Goal: Task Accomplishment & Management: Manage account settings

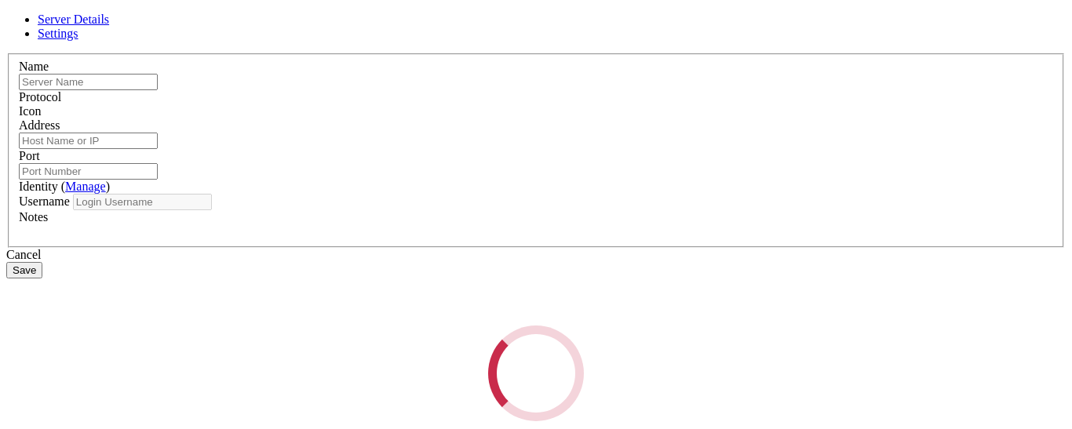
type input "adfasfsa"
type input "[DOMAIN_NAME]"
type input "39697"
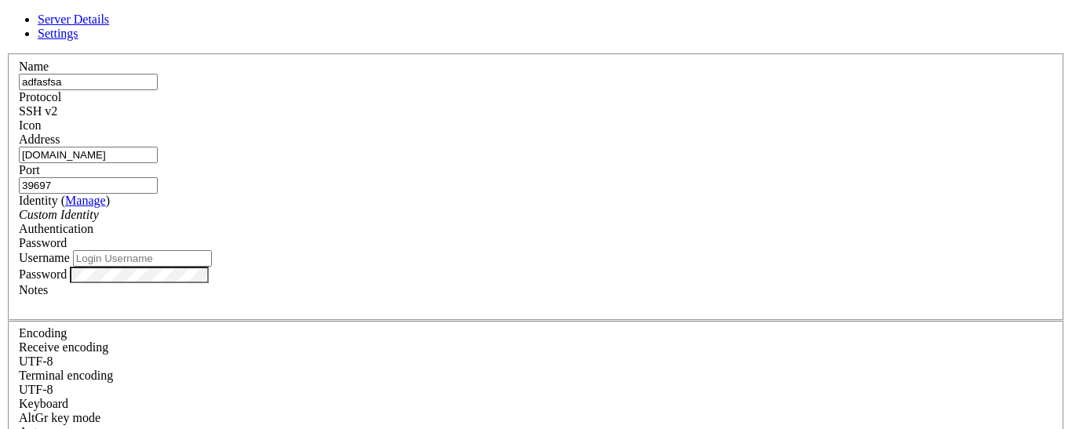
type input "pi"
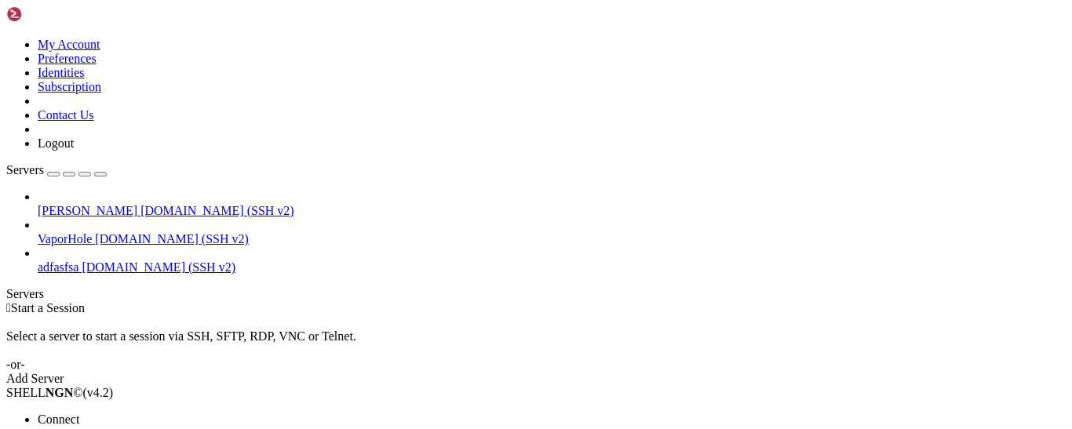
click at [118, 427] on li "Open SFTP" at bounding box center [109, 434] width 143 height 14
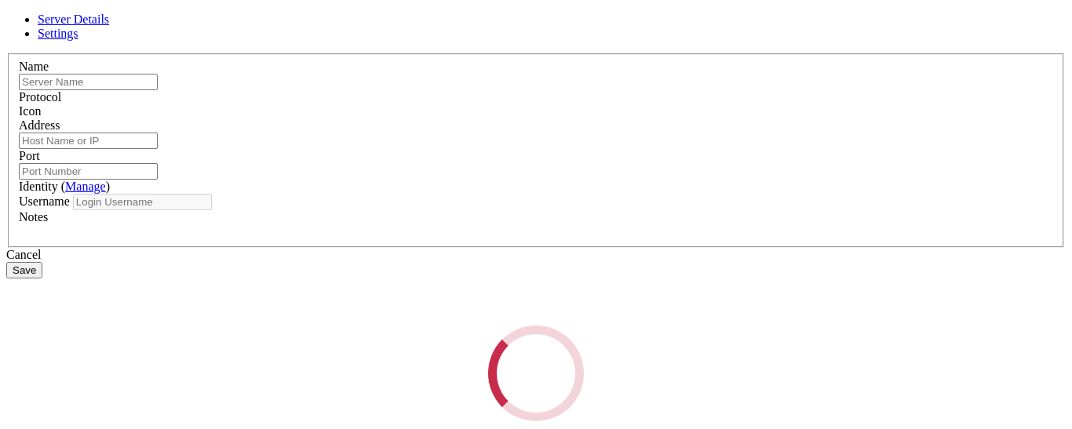
type input "adfasfsa"
type input "[DOMAIN_NAME]"
type input "39697"
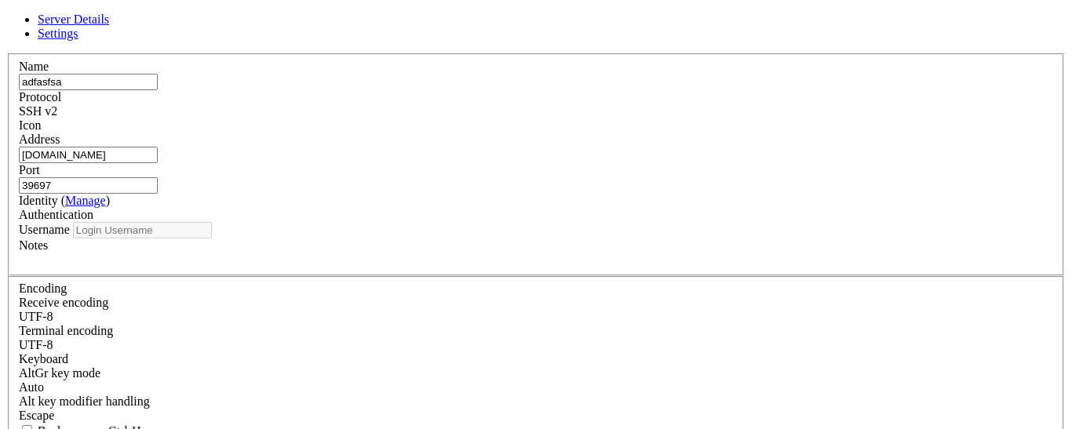
type input "pi"
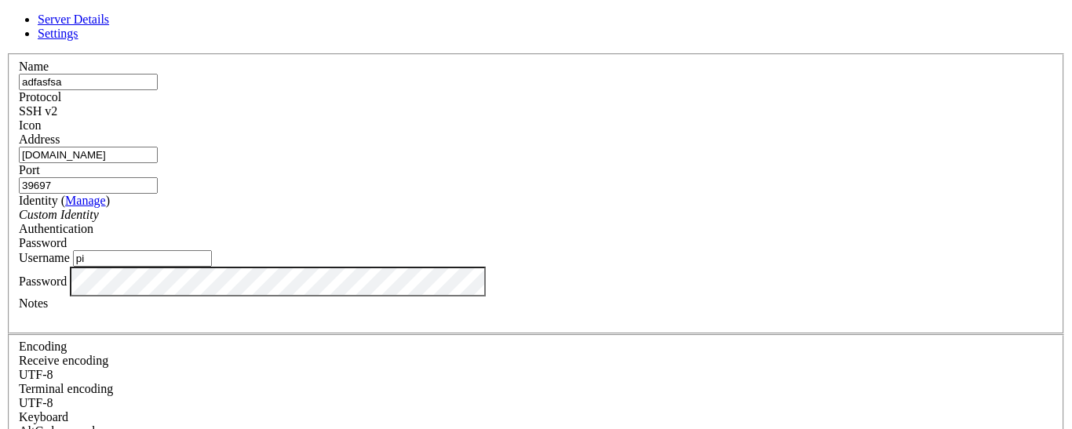
click at [158, 177] on input "39697" at bounding box center [88, 185] width 139 height 16
paste input "39697"
type input "39697"
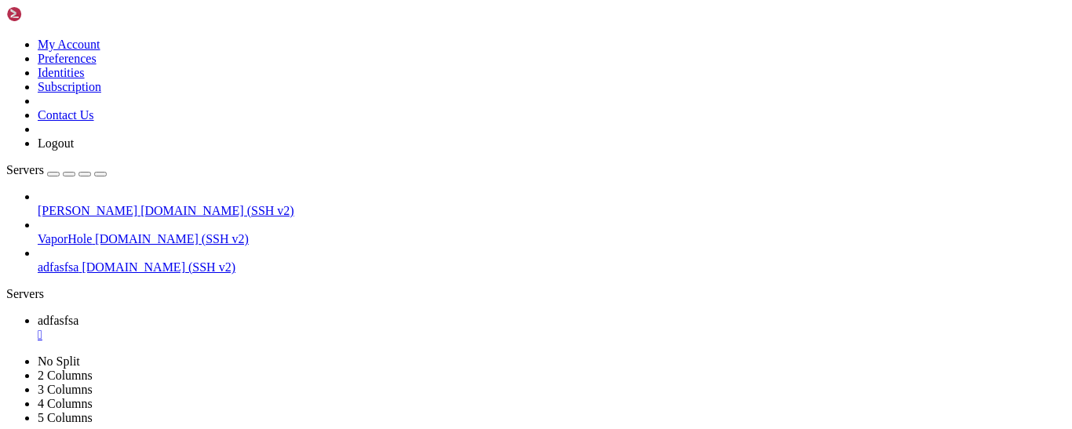
click at [129, 232] on span "[DOMAIN_NAME] (SSH v2)" at bounding box center [172, 238] width 154 height 13
click at [126, 260] on link "adfasfsa [DOMAIN_NAME] (SSH v2)" at bounding box center [552, 267] width 1028 height 14
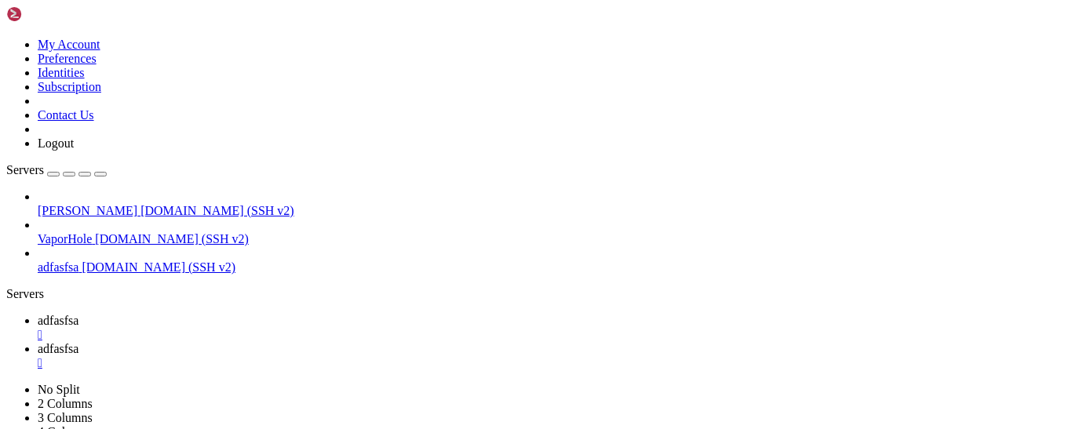
click at [277, 328] on div "" at bounding box center [552, 335] width 1028 height 14
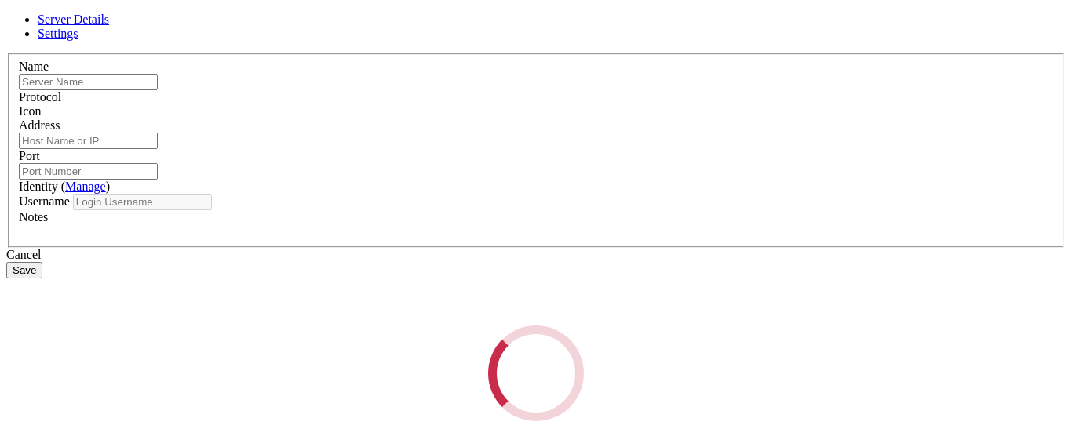
type input "adfasfsa"
type input "[DOMAIN_NAME]"
type input "39697"
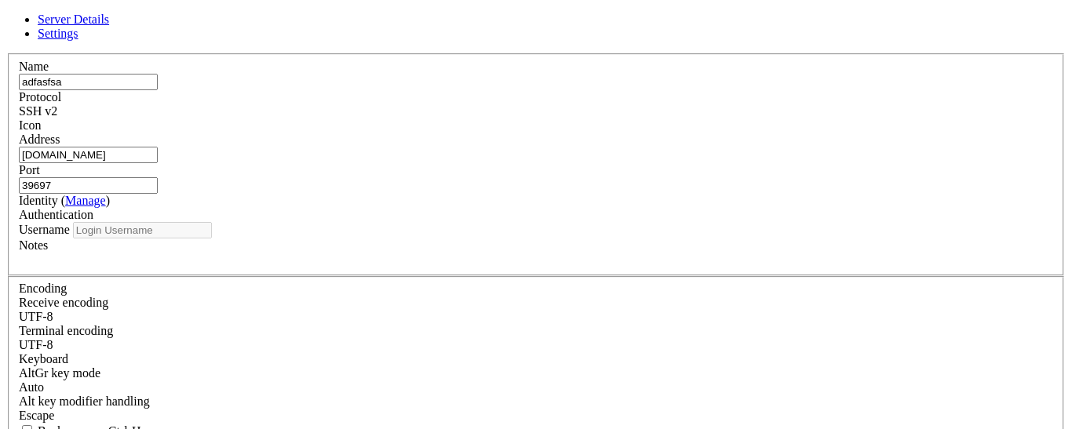
type input "pi"
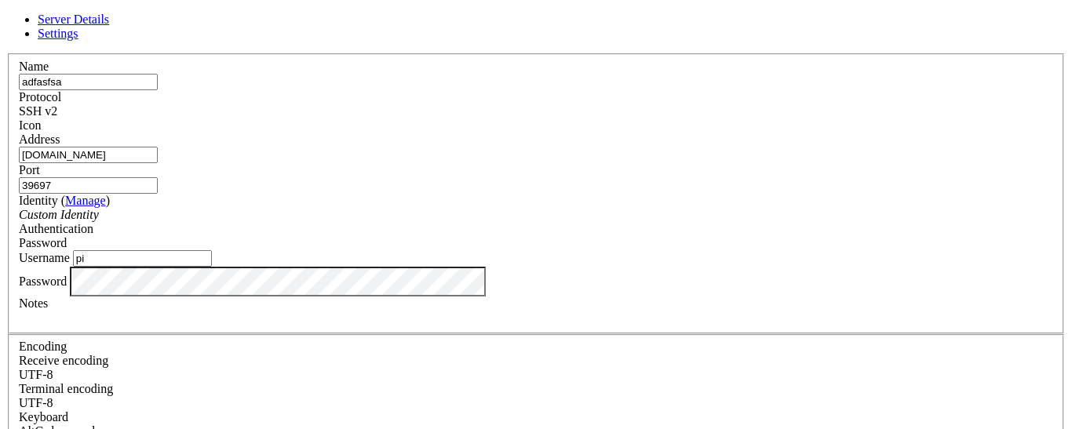
scroll to position [78, 0]
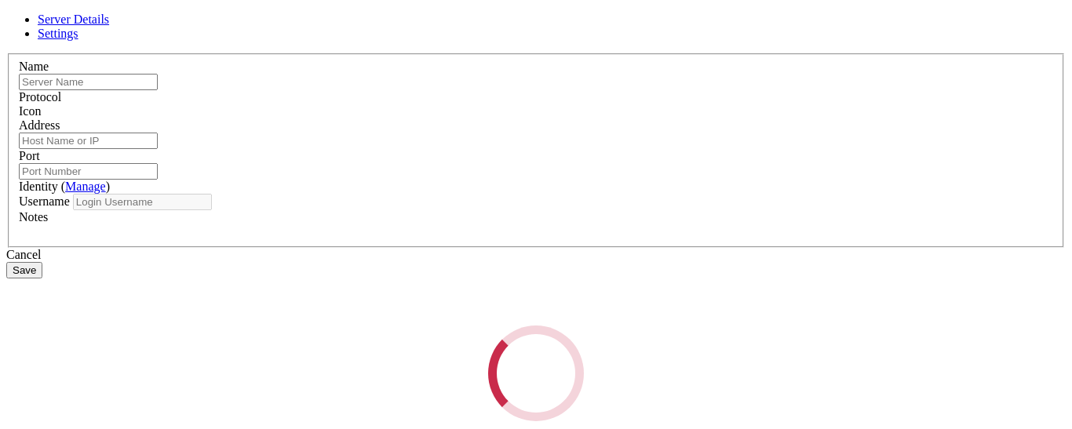
type input "adfasfsa"
type input "[DOMAIN_NAME]"
type input "39697"
type input "pi"
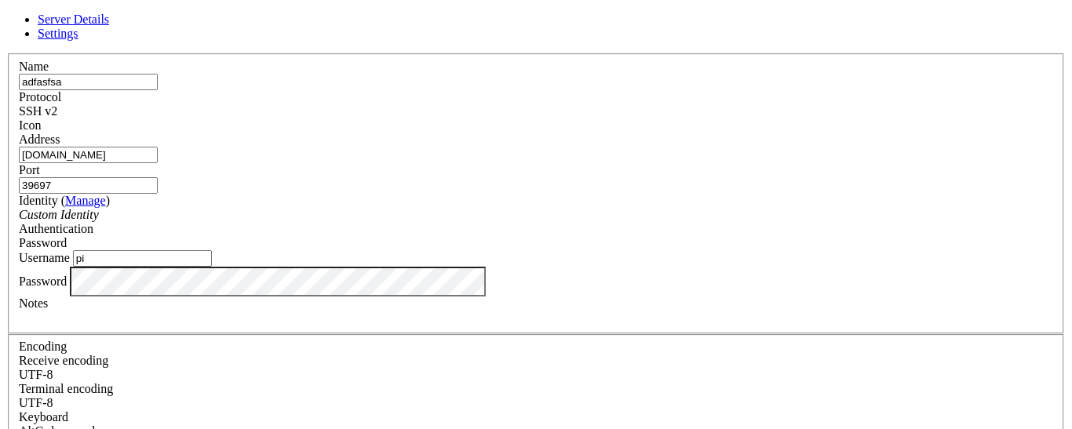
drag, startPoint x: 638, startPoint y: 182, endPoint x: 609, endPoint y: 173, distance: 30.3
click at [609, 173] on div "Port 39697" at bounding box center [536, 178] width 1034 height 31
type input "396"
click at [158, 163] on input "us1.pitunnel.net97" at bounding box center [88, 155] width 139 height 16
type input "[DOMAIN_NAME]"
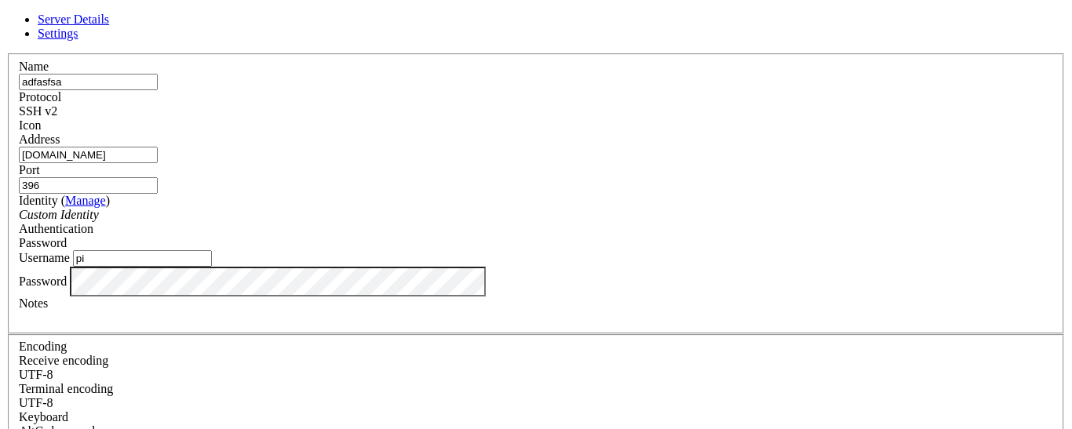
paste input "58649"
type input "58649"
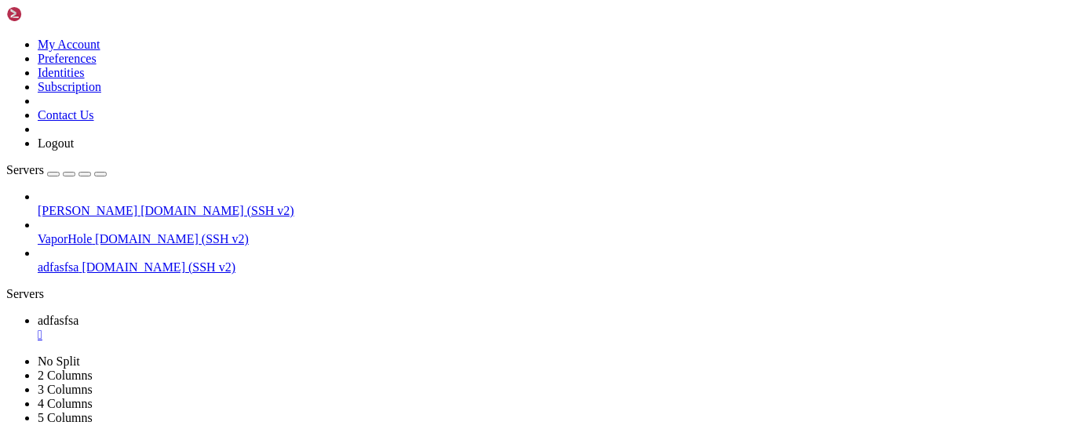
click at [278, 328] on div "" at bounding box center [552, 335] width 1028 height 14
click at [300, 416] on td " bot" at bounding box center [181, 424] width 346 height 16
click at [305, 416] on td " bot" at bounding box center [181, 424] width 346 height 16
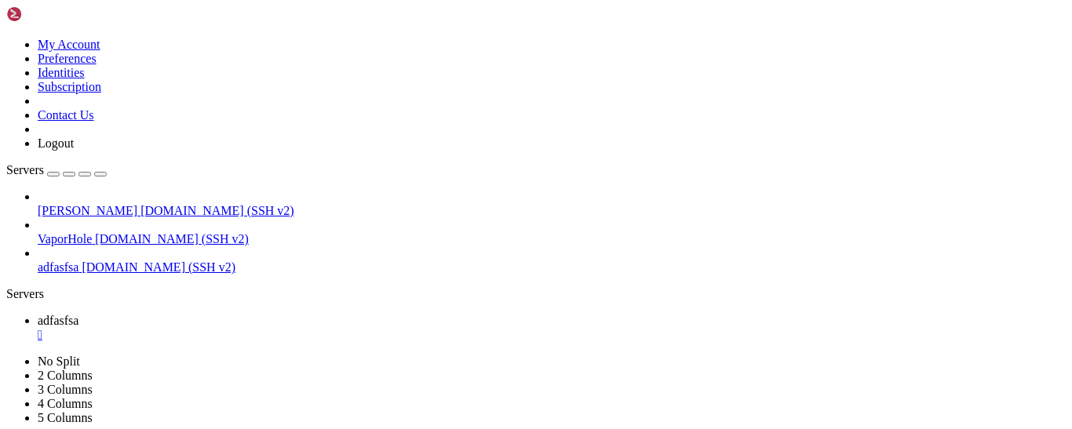
click at [305, 416] on td " bot" at bounding box center [181, 424] width 346 height 16
type input "/home/pi/bot/bot-lj"
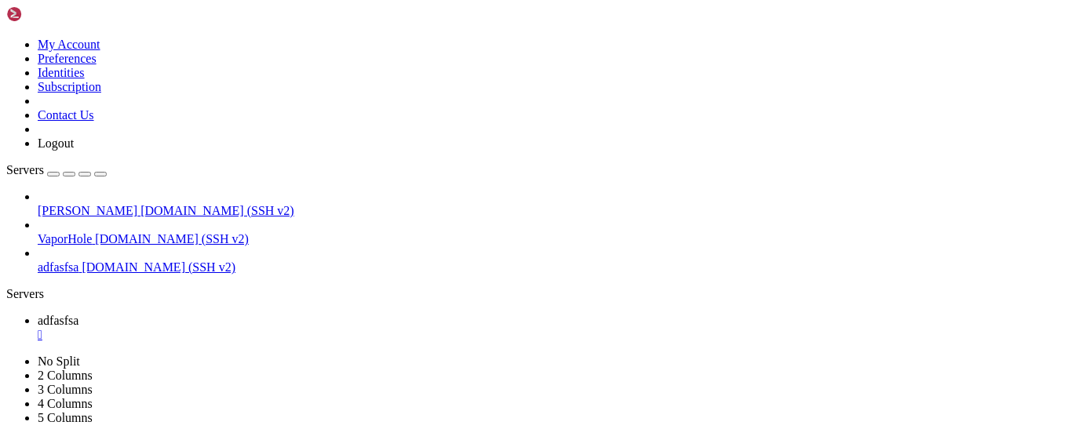
scroll to position [151, 0]
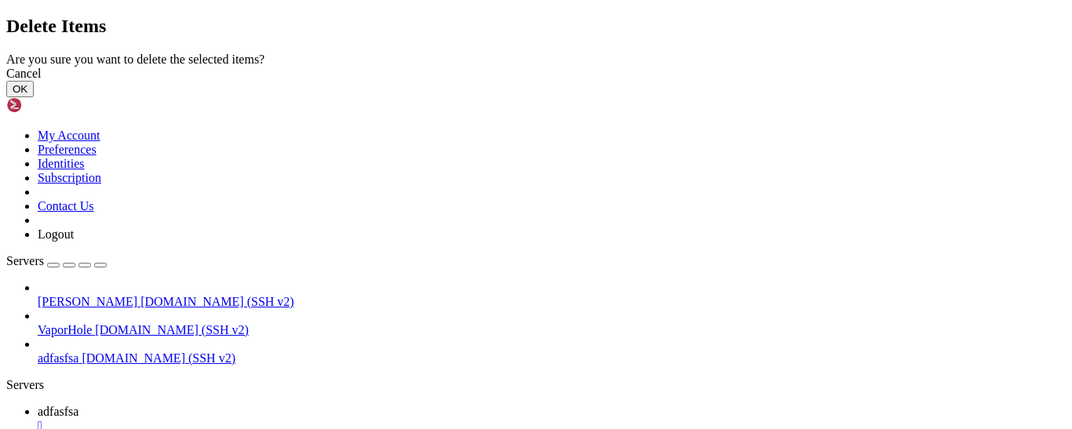
click at [34, 97] on button "OK" at bounding box center [19, 89] width 27 height 16
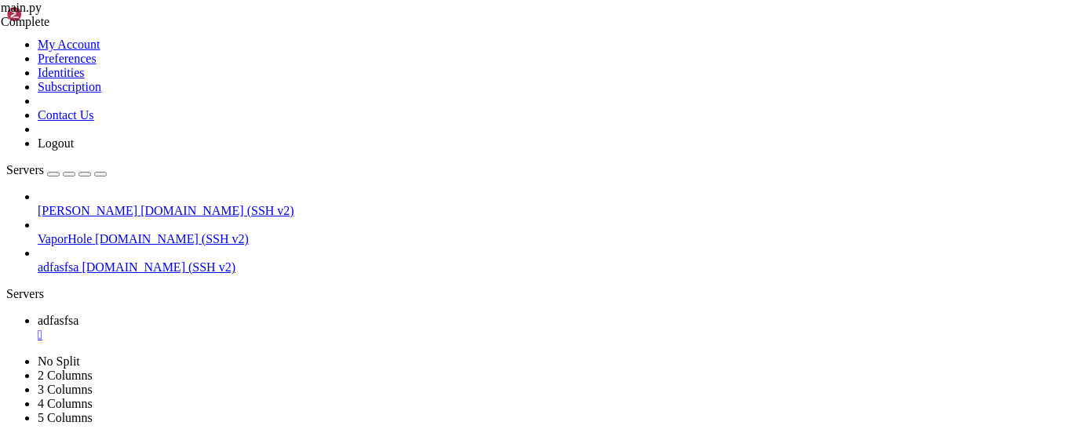
scroll to position [116, 0]
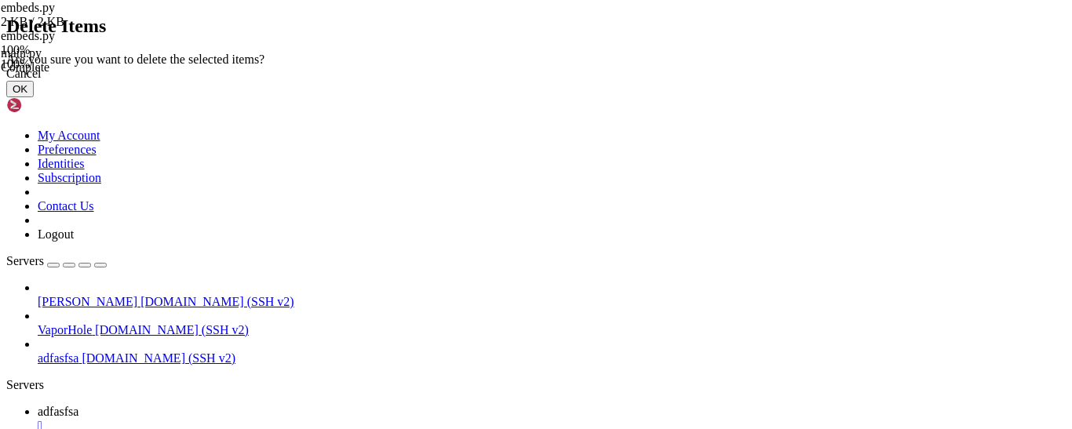
click at [34, 97] on button "OK" at bounding box center [19, 89] width 27 height 16
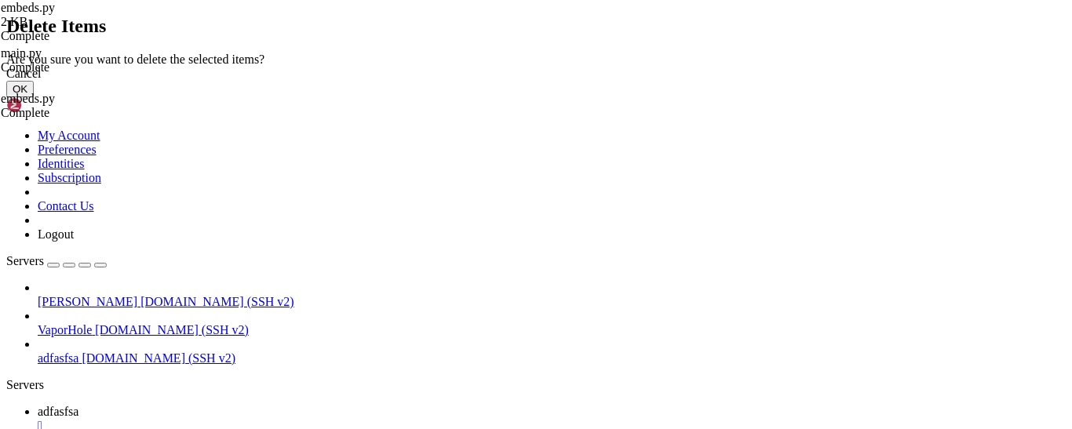
scroll to position [0, 0]
click at [34, 97] on button "OK" at bounding box center [19, 89] width 27 height 16
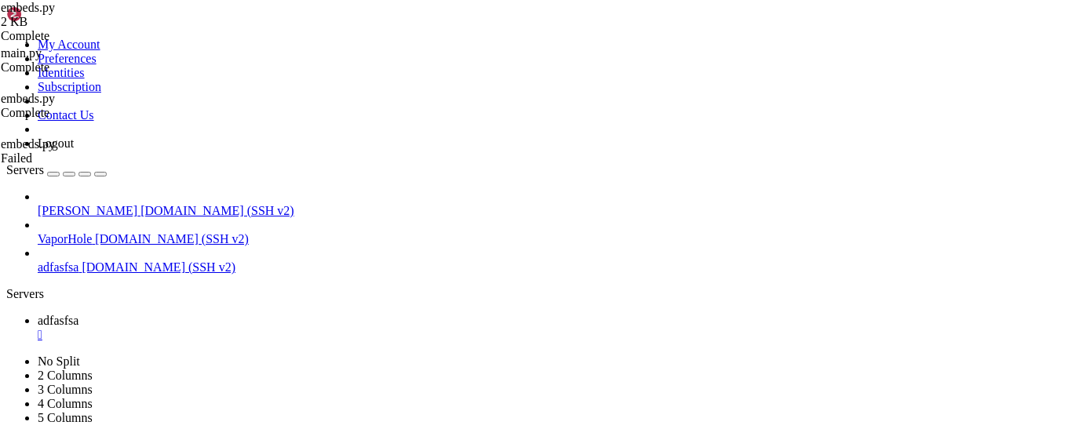
scroll to position [81, 0]
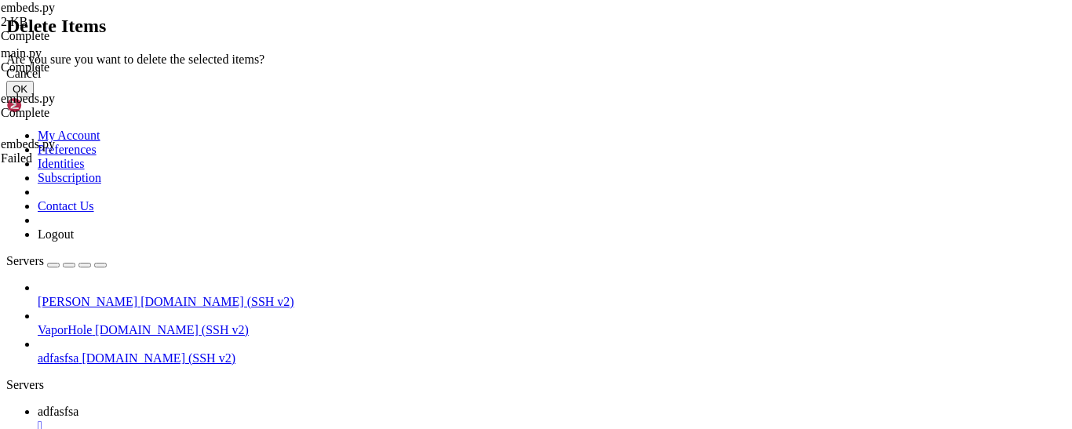
click at [34, 97] on button "OK" at bounding box center [19, 89] width 27 height 16
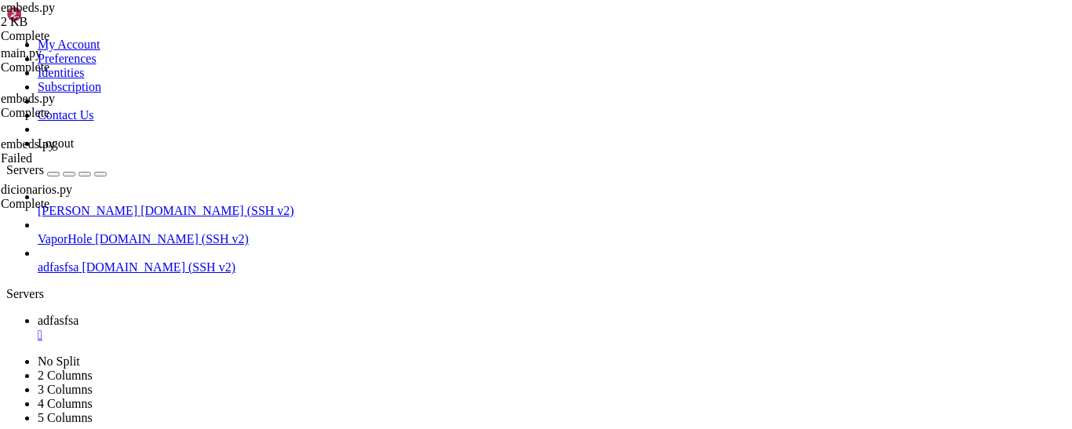
scroll to position [45, 0]
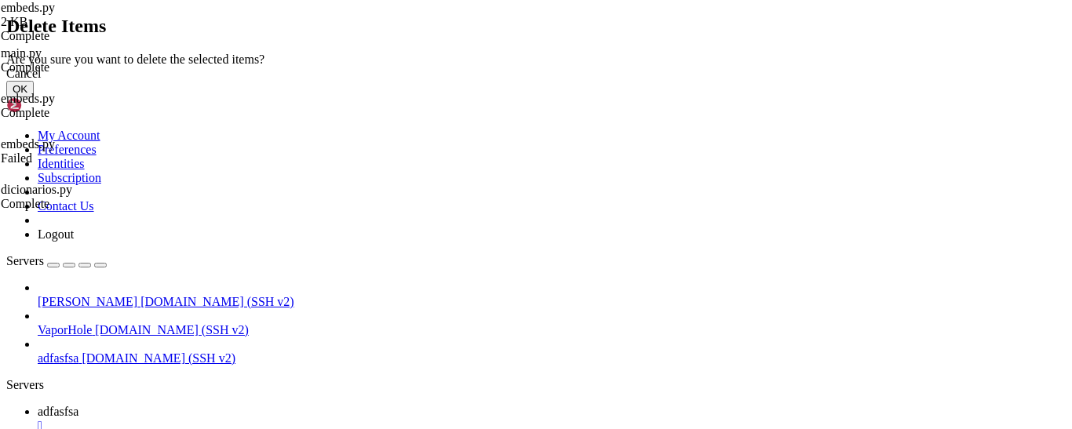
click at [34, 97] on button "OK" at bounding box center [19, 89] width 27 height 16
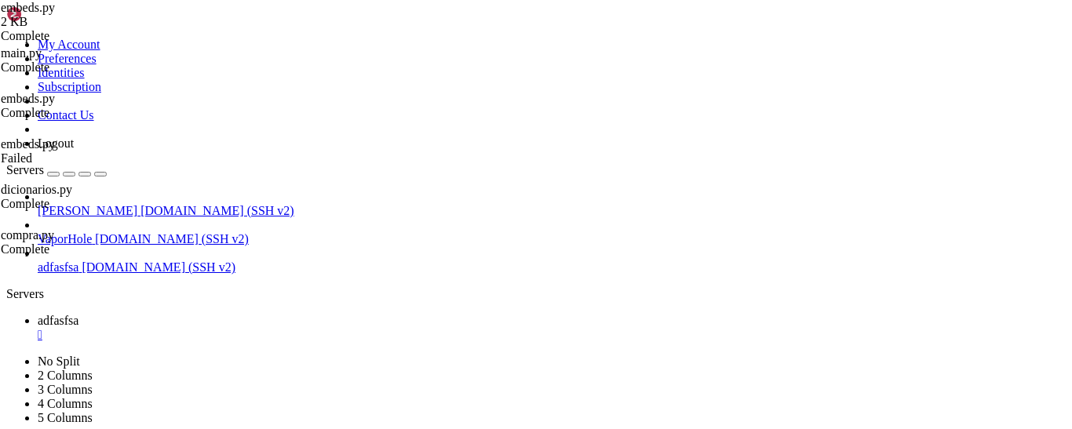
scroll to position [0, 0]
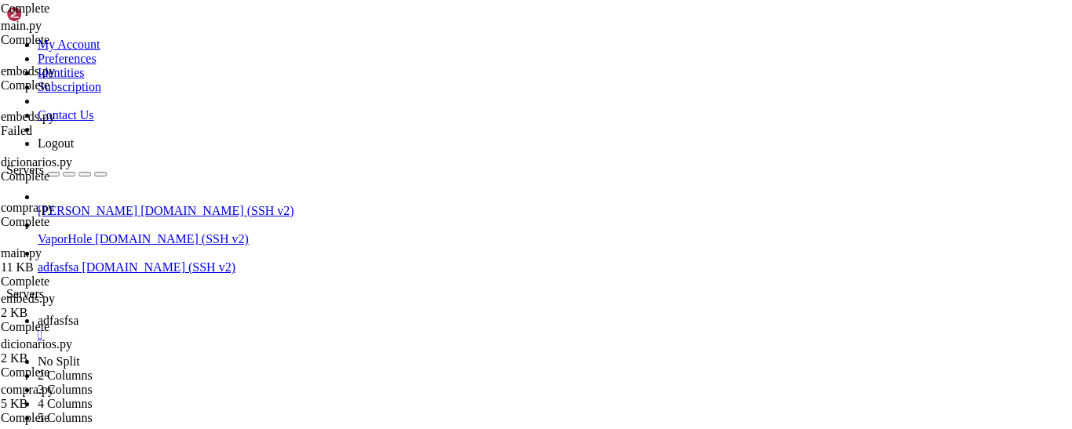
scroll to position [151, 0]
drag, startPoint x: 618, startPoint y: 404, endPoint x: 291, endPoint y: 406, distance: 327.1
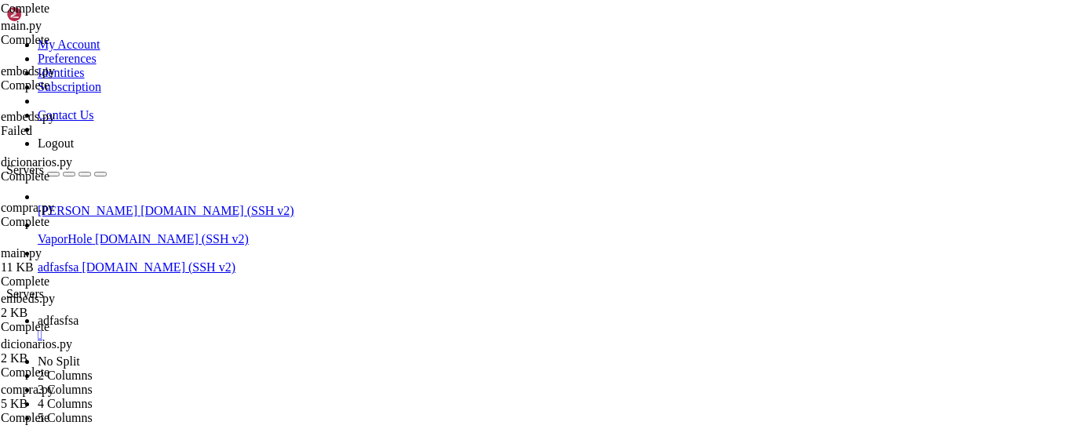
paste textarea
type textarea "[DOMAIN_NAME]("MTEwNDk3ODQ0NzA0MzkzNjI1Nw.GXrjpY.uef6gnwpZEPbufE6_aHTU8ynwumtWz…"
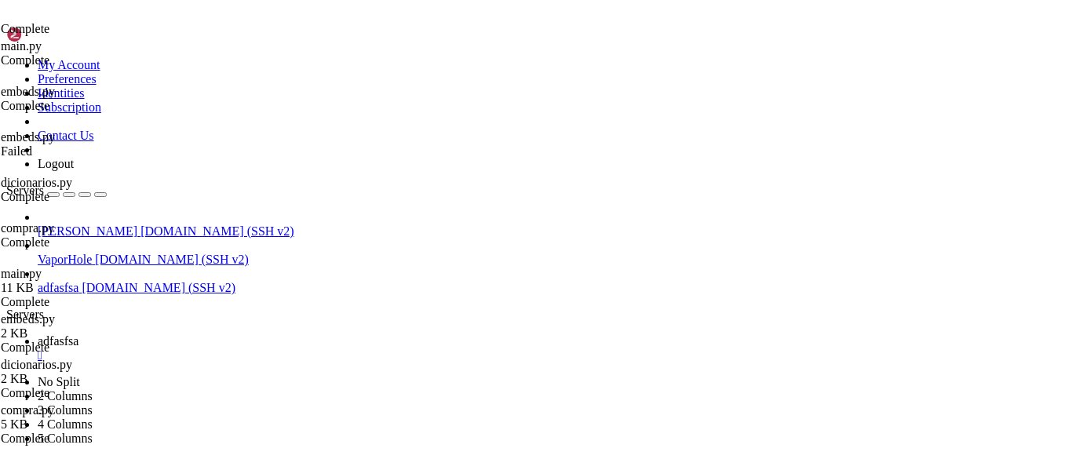
scroll to position [0, 0]
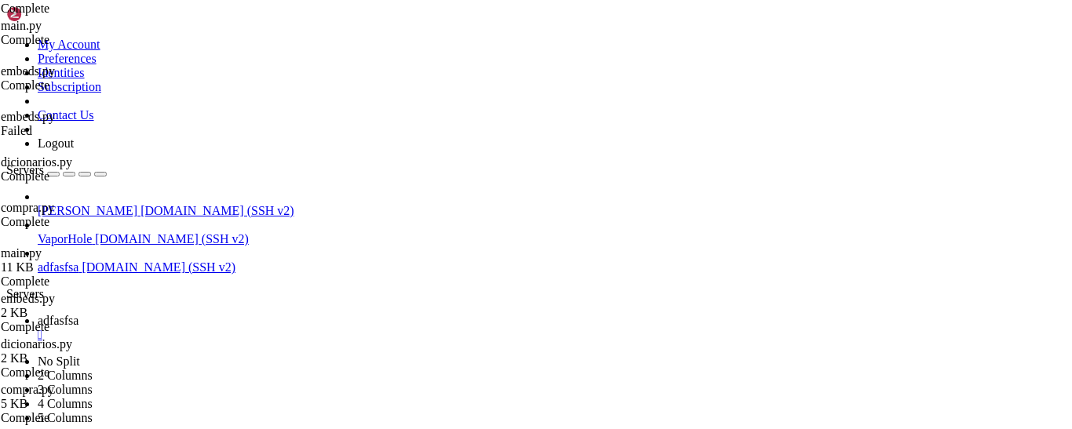
type textarea "import discord"
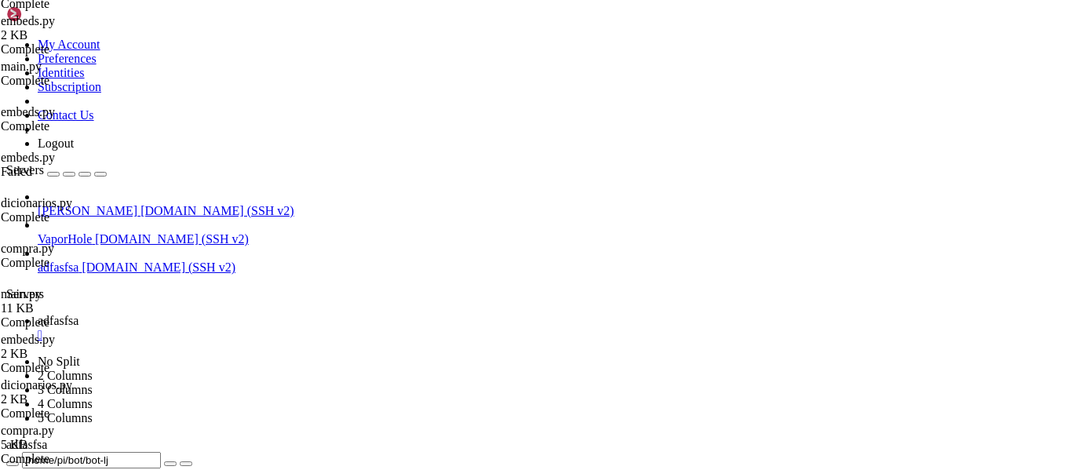
scroll to position [644, 0]
